Goal: Navigation & Orientation: Find specific page/section

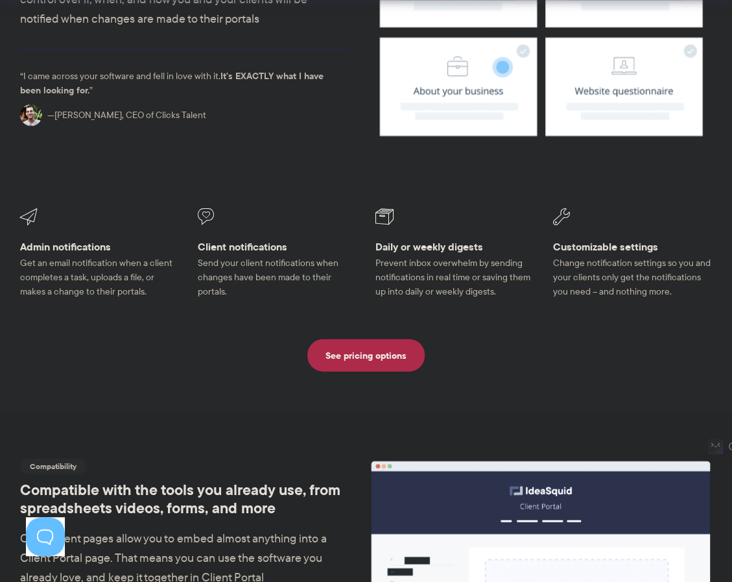
scroll to position [1038, 0]
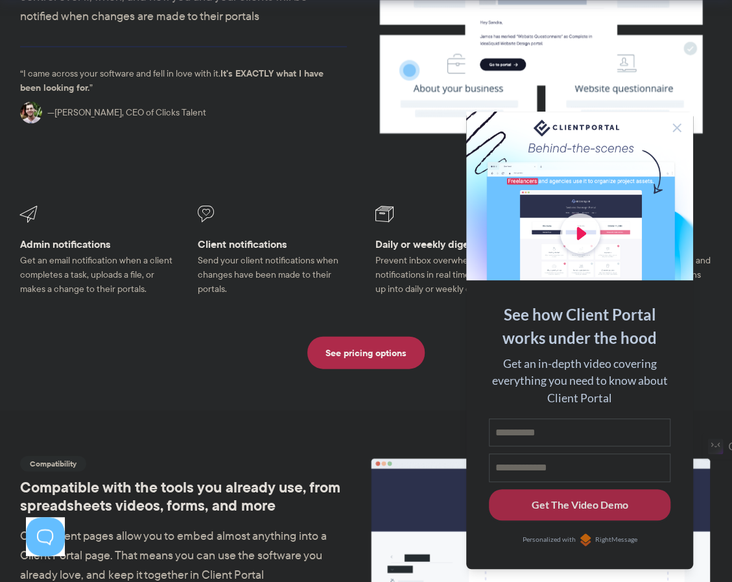
click at [671, 132] on button at bounding box center [677, 128] width 16 height 16
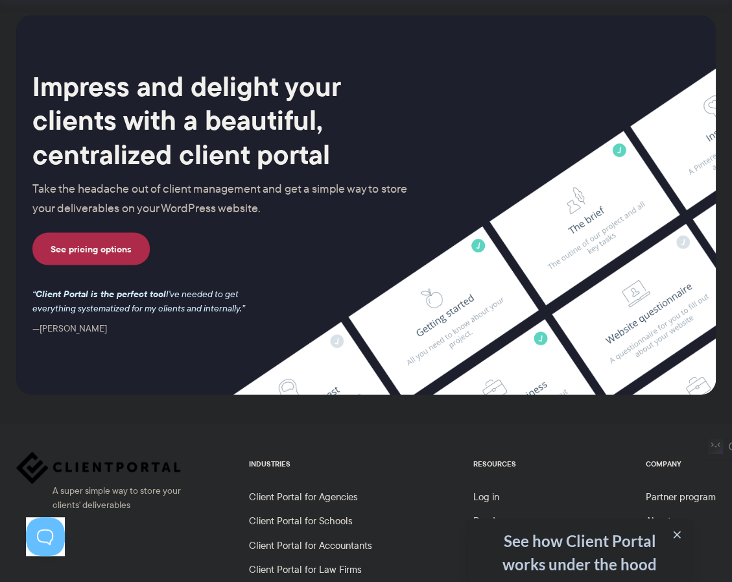
scroll to position [3358, 0]
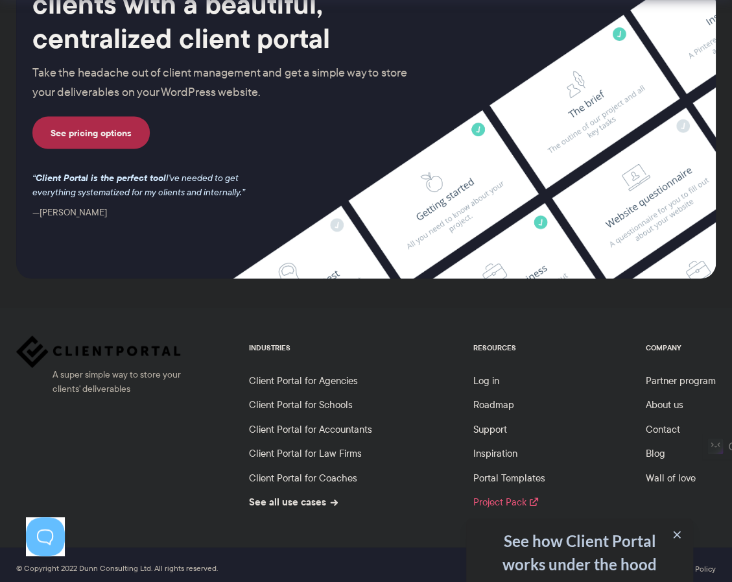
click at [515, 495] on link "Project Pack" at bounding box center [505, 502] width 65 height 14
click at [519, 474] on link "Portal Templates" at bounding box center [509, 478] width 72 height 14
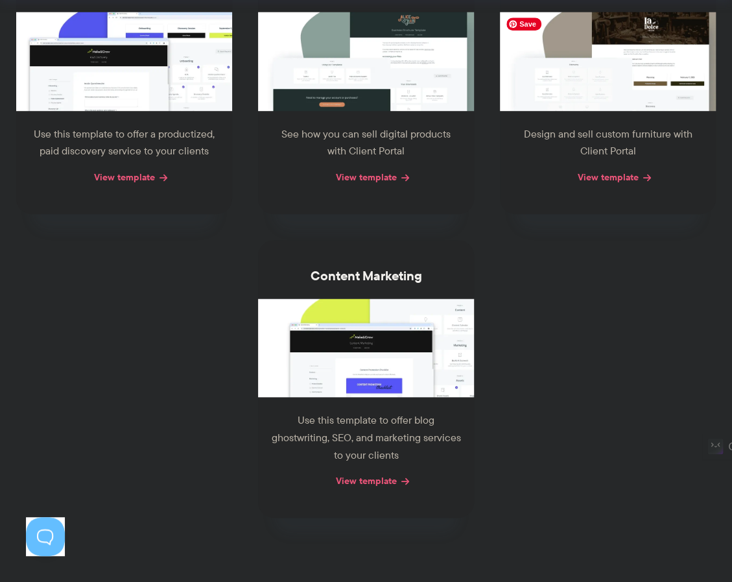
scroll to position [324, 0]
